Goal: Find specific page/section: Find specific page/section

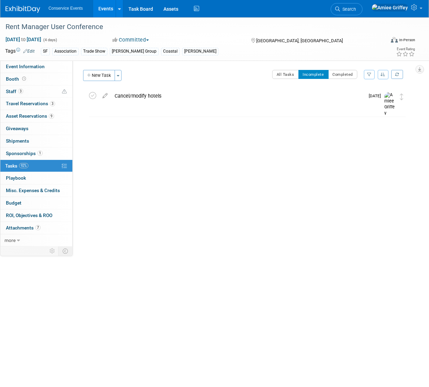
click at [116, 6] on link "Events" at bounding box center [105, 8] width 25 height 17
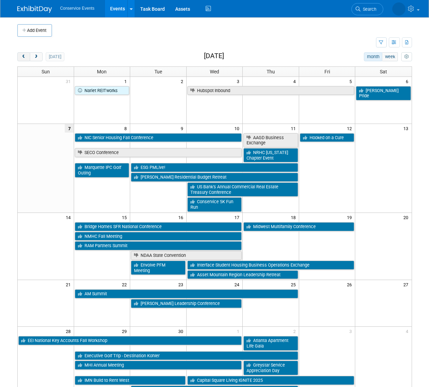
click at [21, 59] on span "prev" at bounding box center [23, 57] width 5 height 5
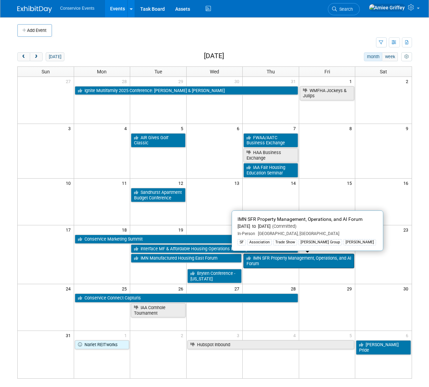
click at [276, 265] on link "IMN SFR Property Management, Operations, and AI Forum" at bounding box center [298, 261] width 111 height 14
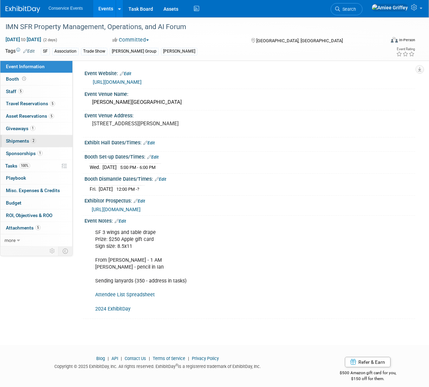
click at [17, 144] on link "2 Shipments 2" at bounding box center [36, 141] width 72 height 12
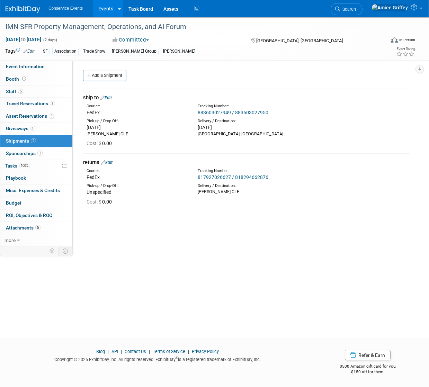
click at [208, 176] on link "817927026627 / 818294662876" at bounding box center [233, 178] width 71 height 6
